Goal: Book appointment/travel/reservation

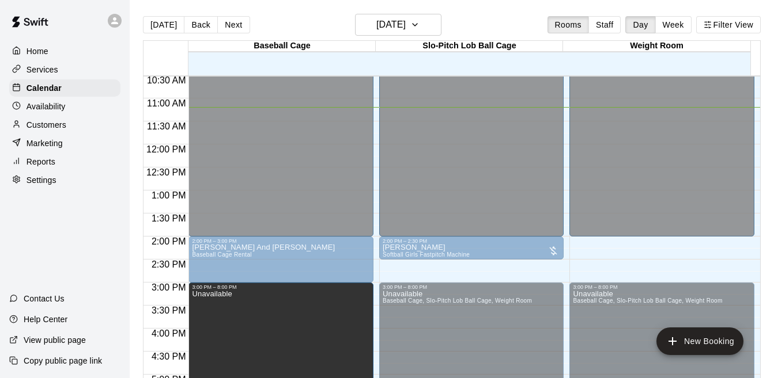
scroll to position [607, 0]
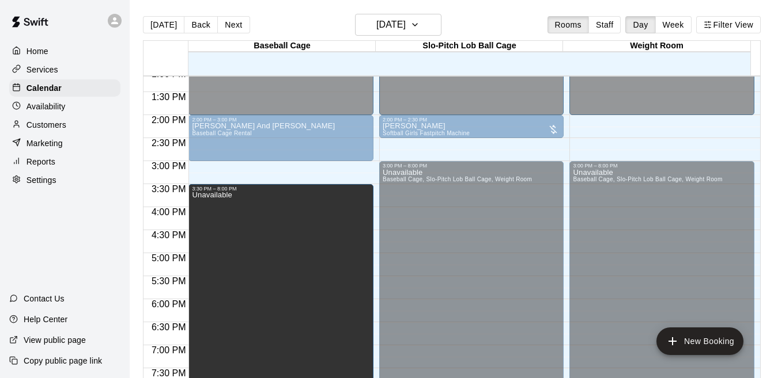
drag, startPoint x: 278, startPoint y: 286, endPoint x: 274, endPoint y: 195, distance: 91.1
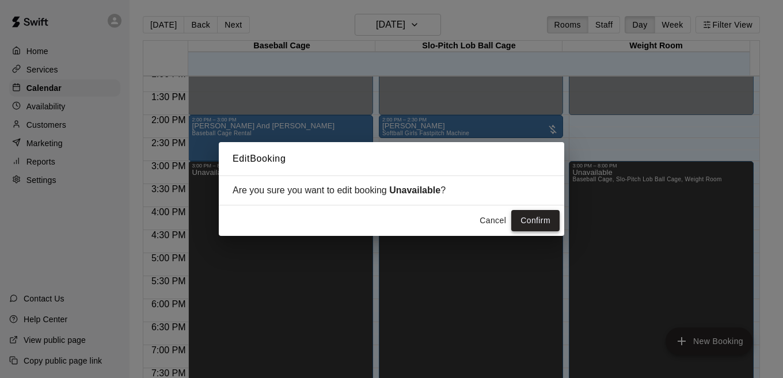
click at [527, 229] on div "Cancel Confirm" at bounding box center [392, 221] width 346 height 31
click at [533, 221] on button "Confirm" at bounding box center [535, 220] width 48 height 21
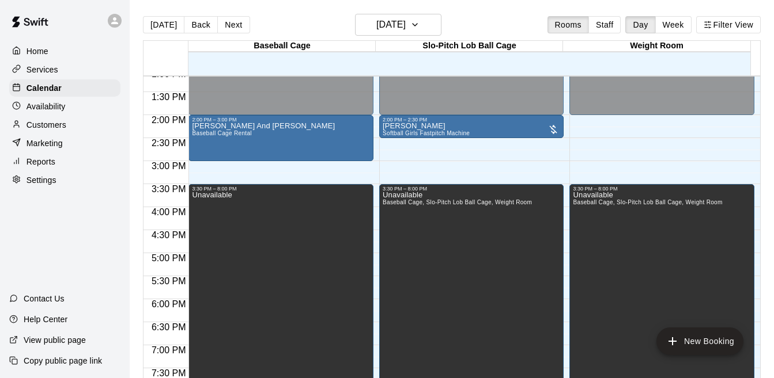
click at [355, 172] on div "12:00 AM – 2:00 PM Closed 2:00 PM – 3:00 PM [PERSON_NAME] And [PERSON_NAME] Bas…" at bounding box center [280, 23] width 185 height 1106
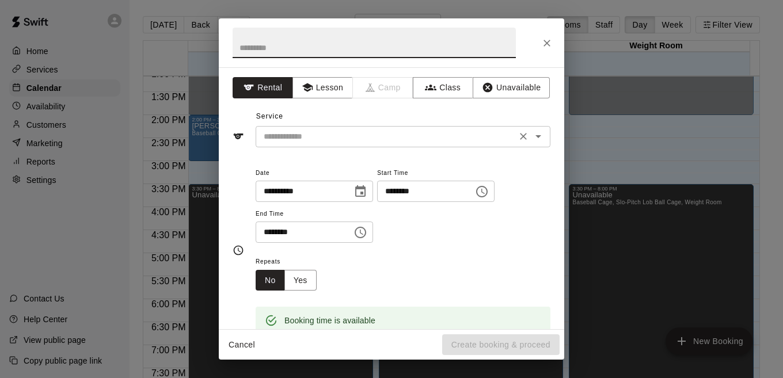
click at [532, 132] on icon "Open" at bounding box center [539, 137] width 14 height 14
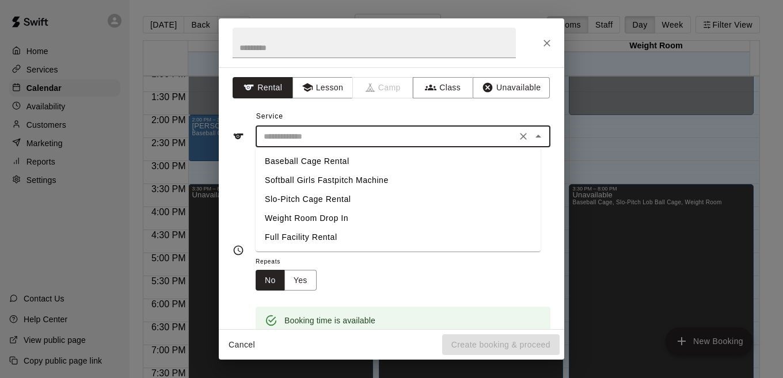
click at [326, 164] on li "Baseball Cage Rental" at bounding box center [398, 161] width 285 height 19
type input "**********"
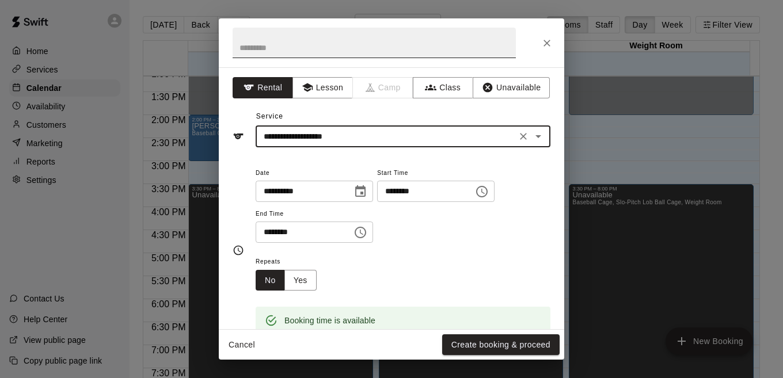
click at [275, 47] on input "text" at bounding box center [374, 43] width 283 height 31
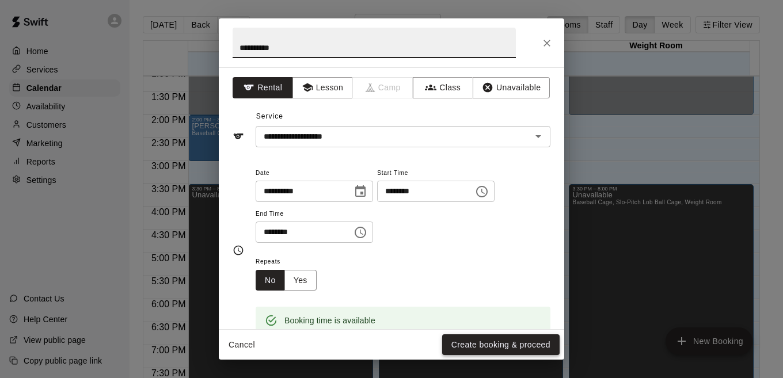
type input "**********"
click at [507, 344] on button "Create booking & proceed" at bounding box center [501, 345] width 118 height 21
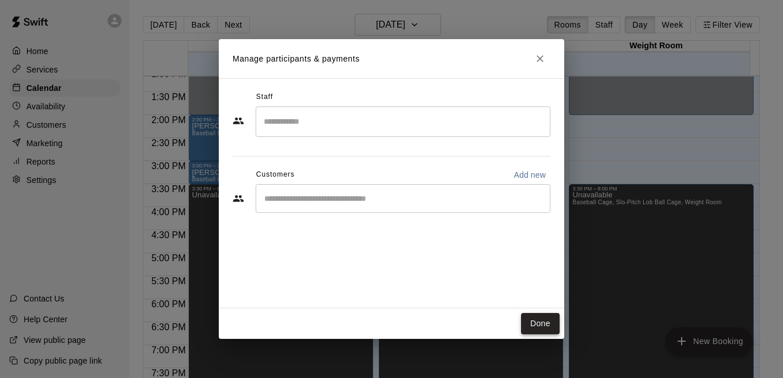
click at [541, 325] on button "Done" at bounding box center [540, 323] width 39 height 21
